Goal: Task Accomplishment & Management: Manage account settings

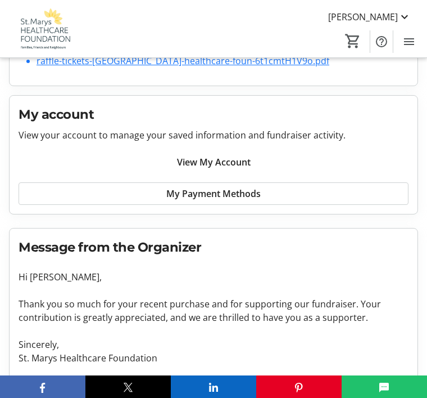
scroll to position [249, 0]
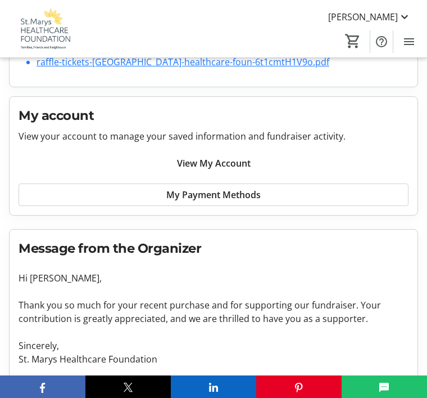
click at [235, 164] on span "View My Account" at bounding box center [214, 162] width 74 height 13
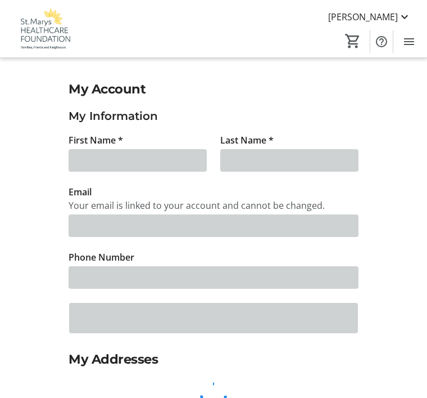
type input "[PERSON_NAME]"
type input "[EMAIL_ADDRESS][DOMAIN_NAME]"
type input "[PHONE_NUMBER]"
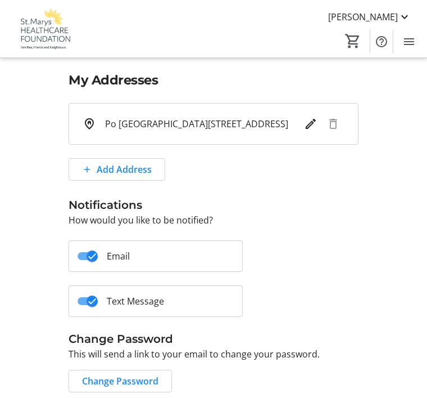
scroll to position [291, 0]
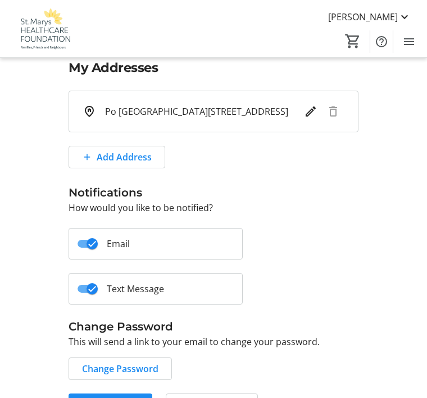
click at [128, 397] on span "Save Settings" at bounding box center [110, 404] width 57 height 13
click at [115, 397] on span "Save Settings" at bounding box center [110, 404] width 57 height 13
click at [406, 12] on mat-icon at bounding box center [404, 16] width 13 height 13
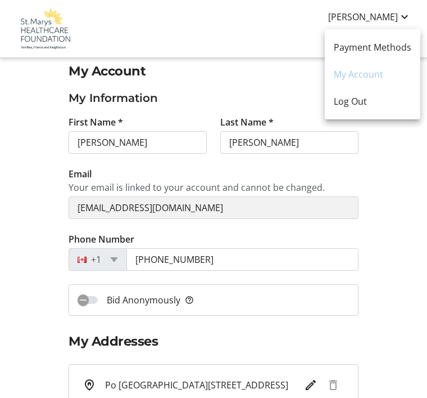
scroll to position [0, 0]
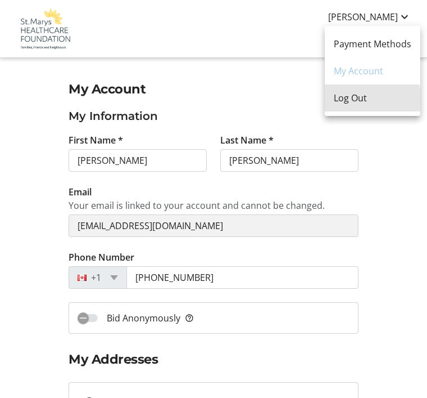
click at [361, 101] on span "Log Out" at bounding box center [373, 97] width 78 height 13
